Goal: Find specific page/section: Find specific page/section

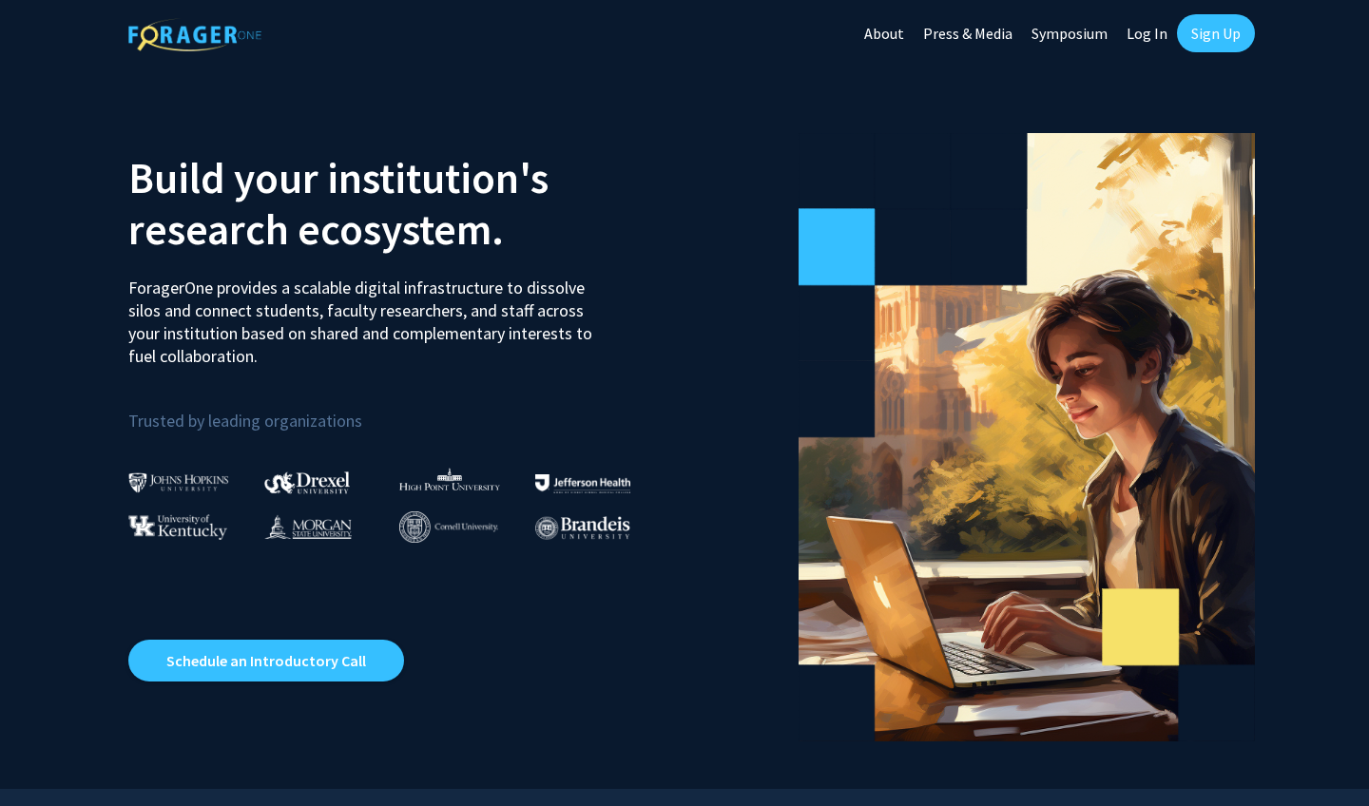
click at [672, 33] on link "Log In" at bounding box center [1147, 33] width 60 height 67
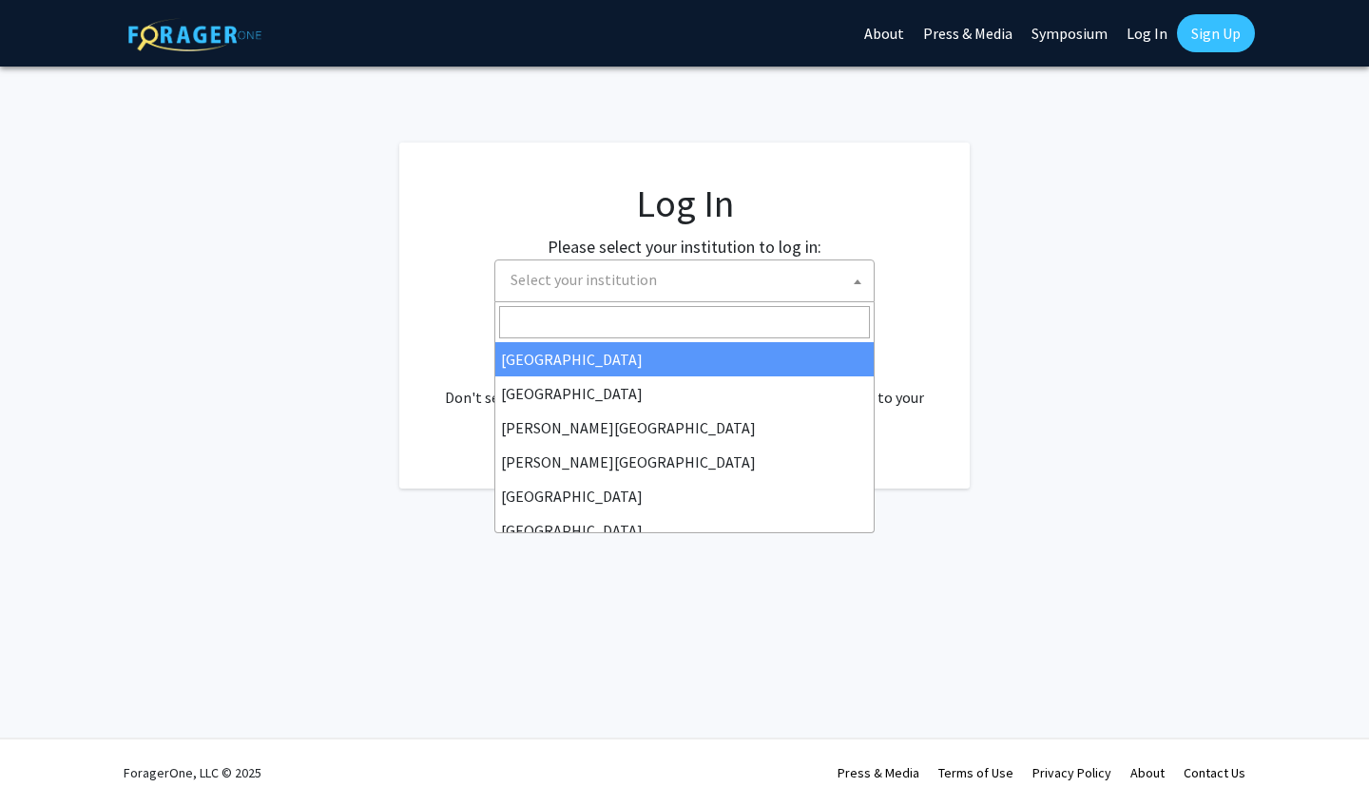
click at [672, 280] on span "Select your institution" at bounding box center [688, 279] width 371 height 39
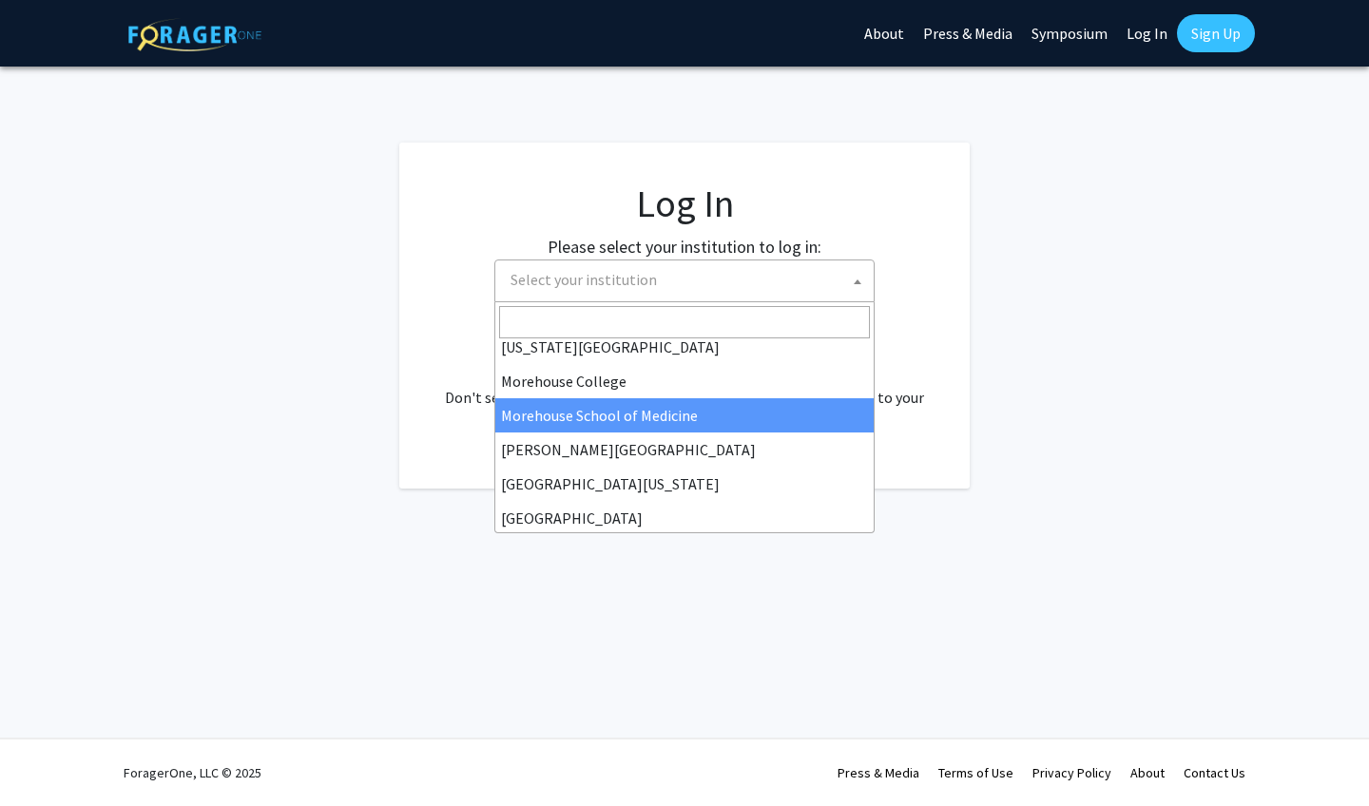
scroll to position [484, 0]
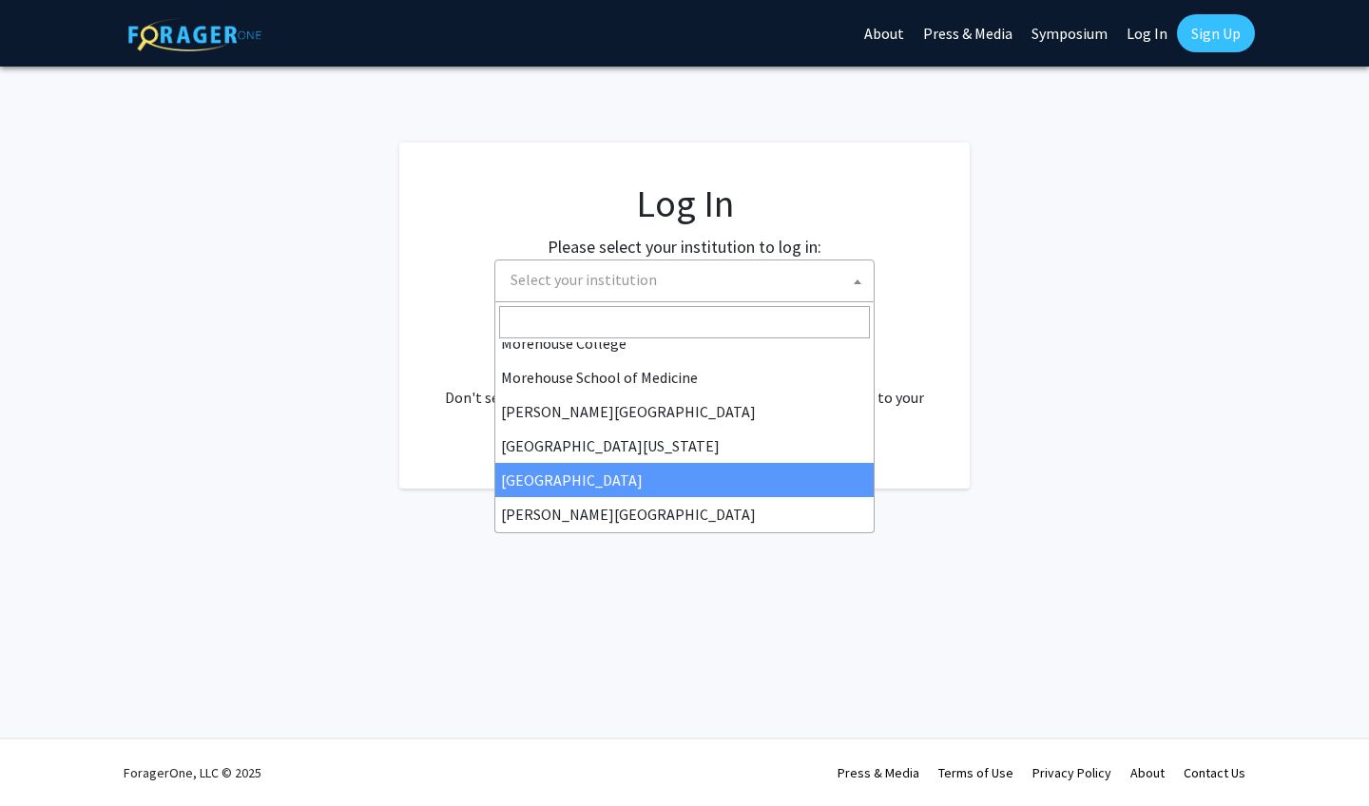
select select "4"
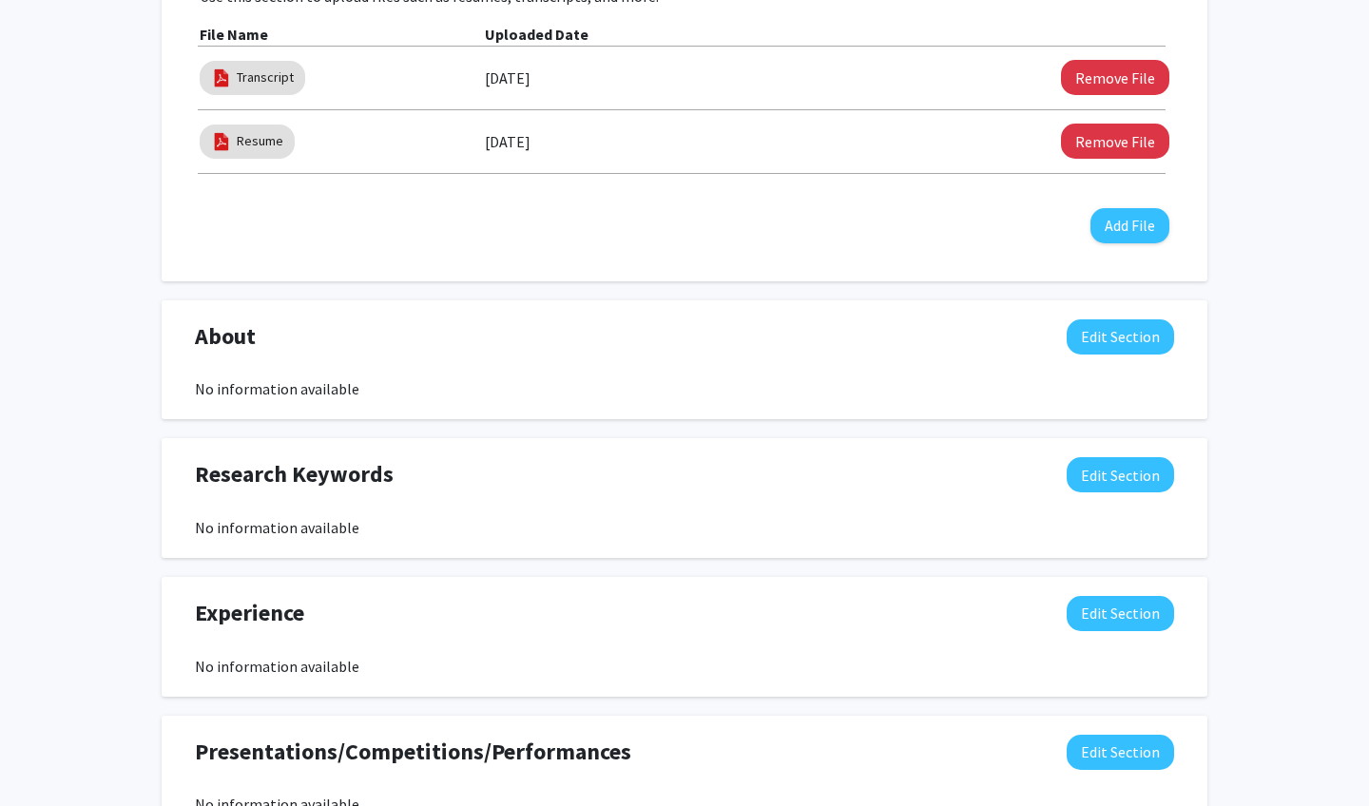
scroll to position [677, 0]
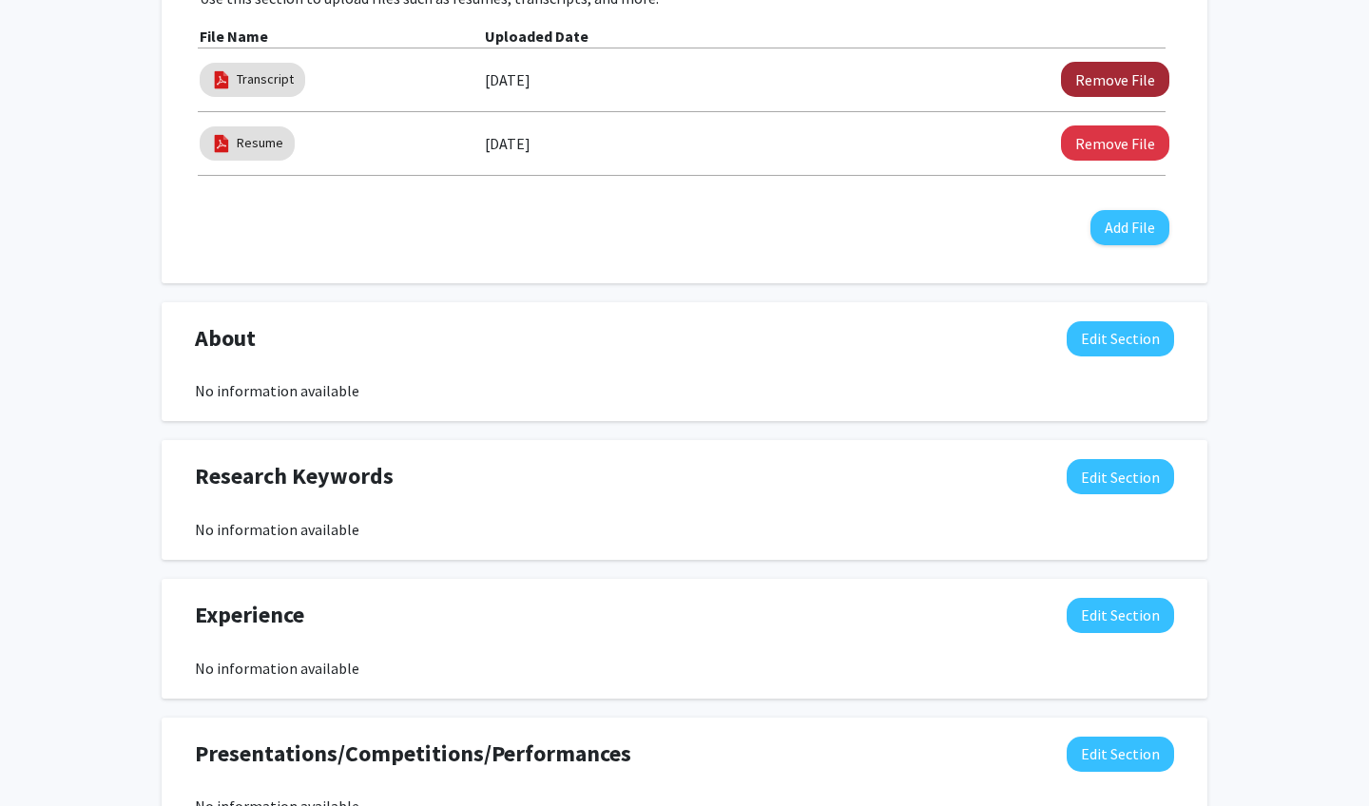
click at [123, 218] on div "[PERSON_NAME] Edit Section See Public View help Degree Level: Undergraduate Stu…" at bounding box center [684, 283] width 1369 height 1783
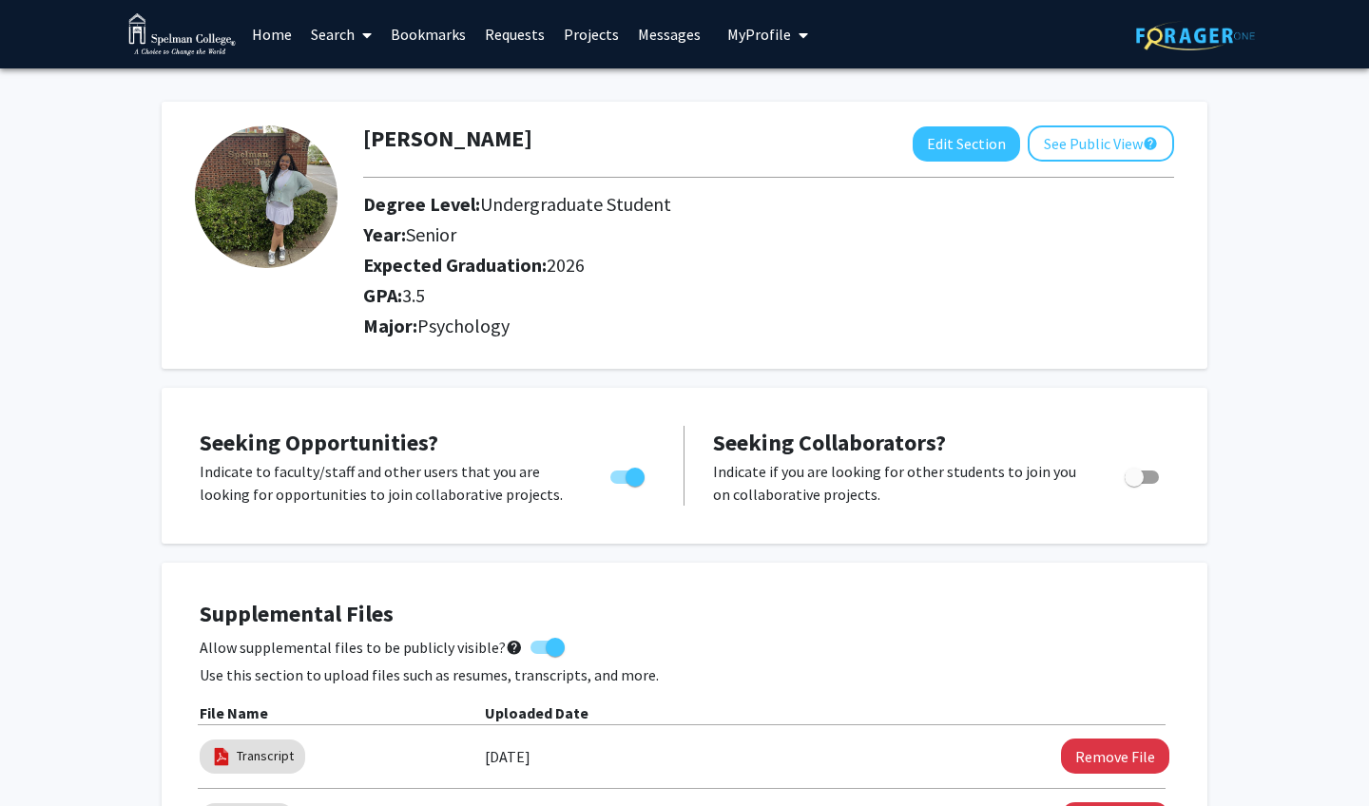
scroll to position [0, 0]
click at [194, 46] on img at bounding box center [181, 34] width 107 height 43
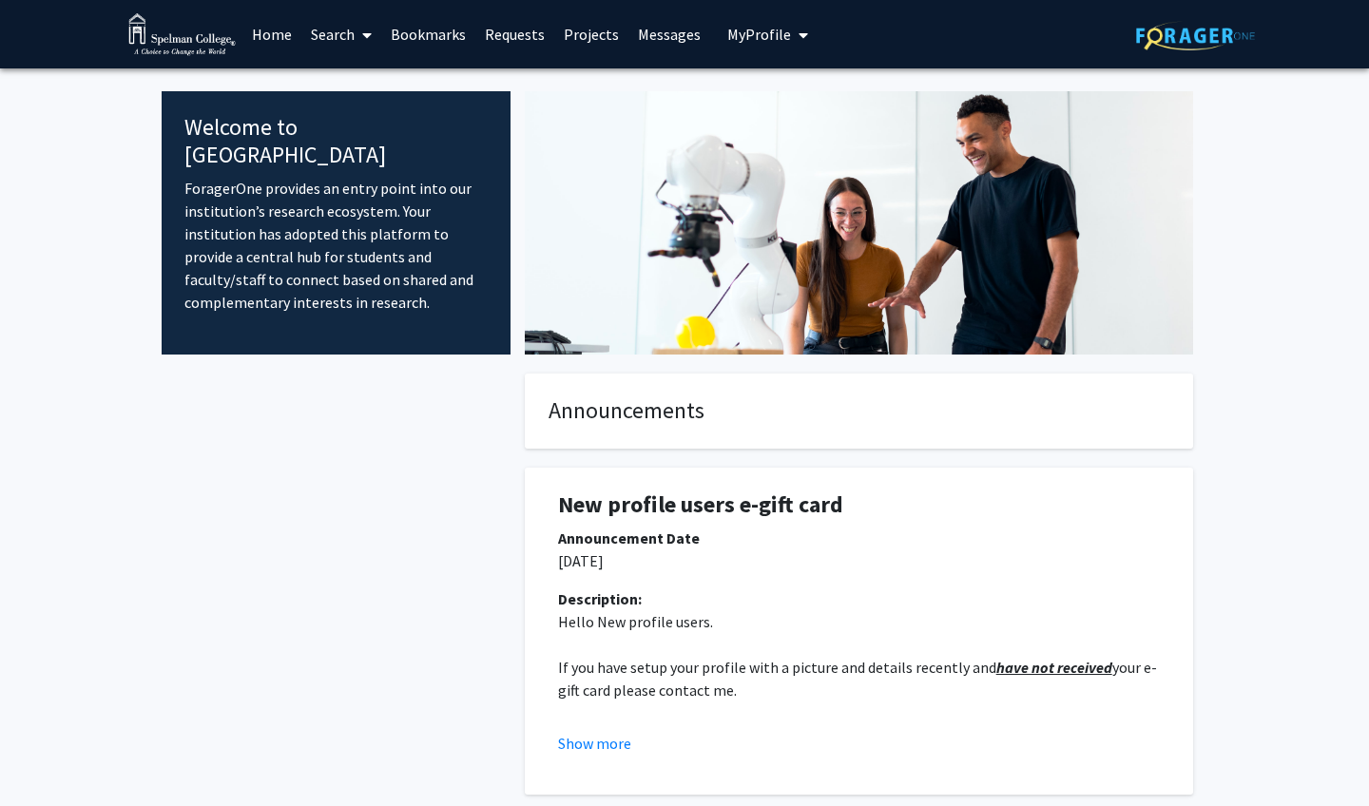
click at [278, 41] on link "Home" at bounding box center [271, 34] width 59 height 67
click at [355, 38] on link "Search" at bounding box center [341, 34] width 80 height 67
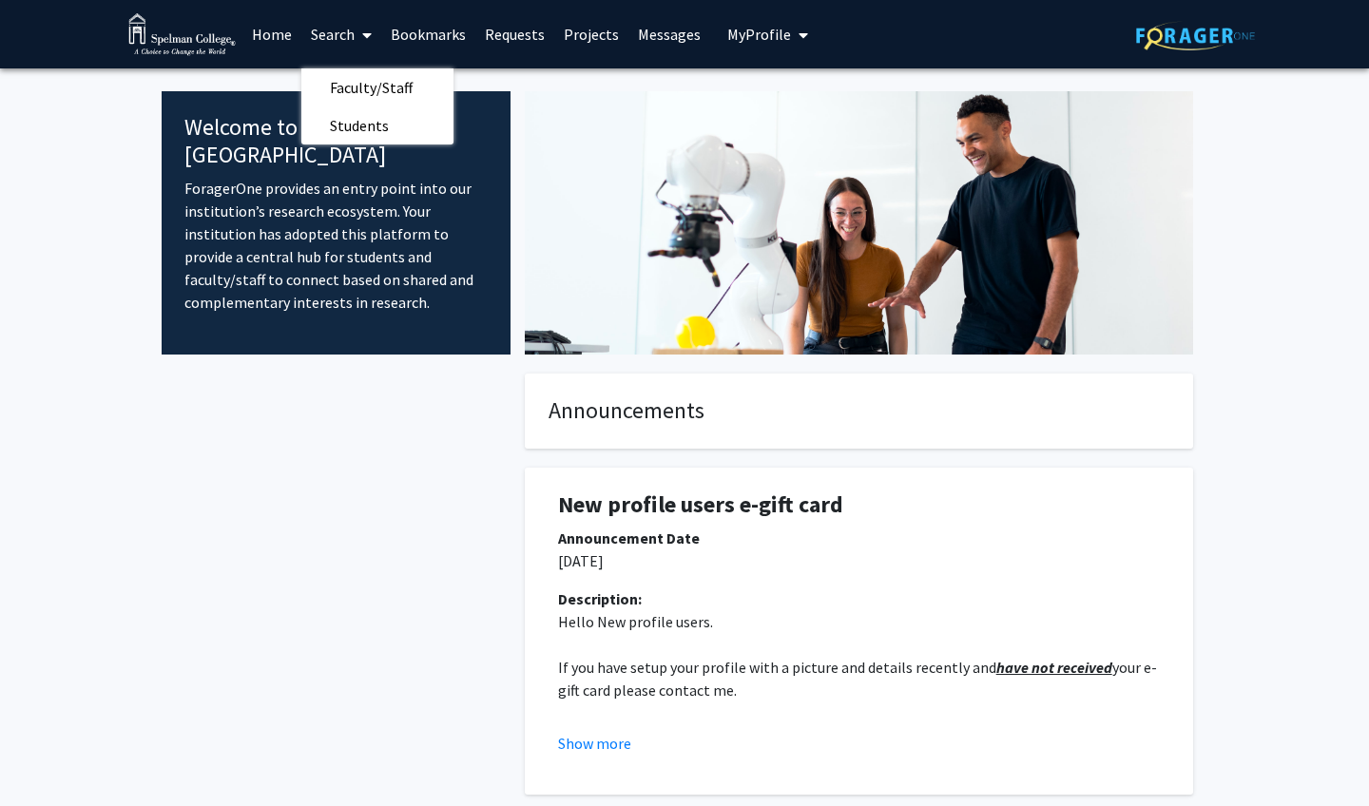
click at [215, 33] on img at bounding box center [181, 34] width 107 height 43
